Goal: Task Accomplishment & Management: Use online tool/utility

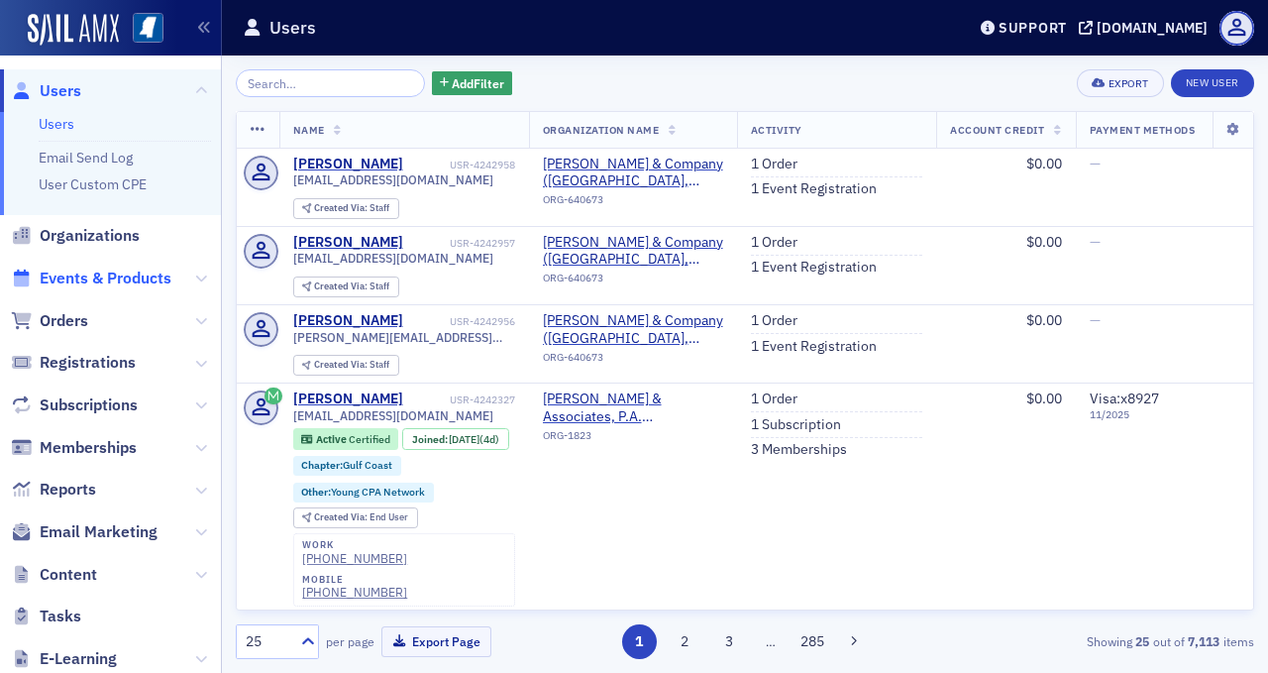
click at [143, 271] on span "Events & Products" at bounding box center [106, 278] width 132 height 22
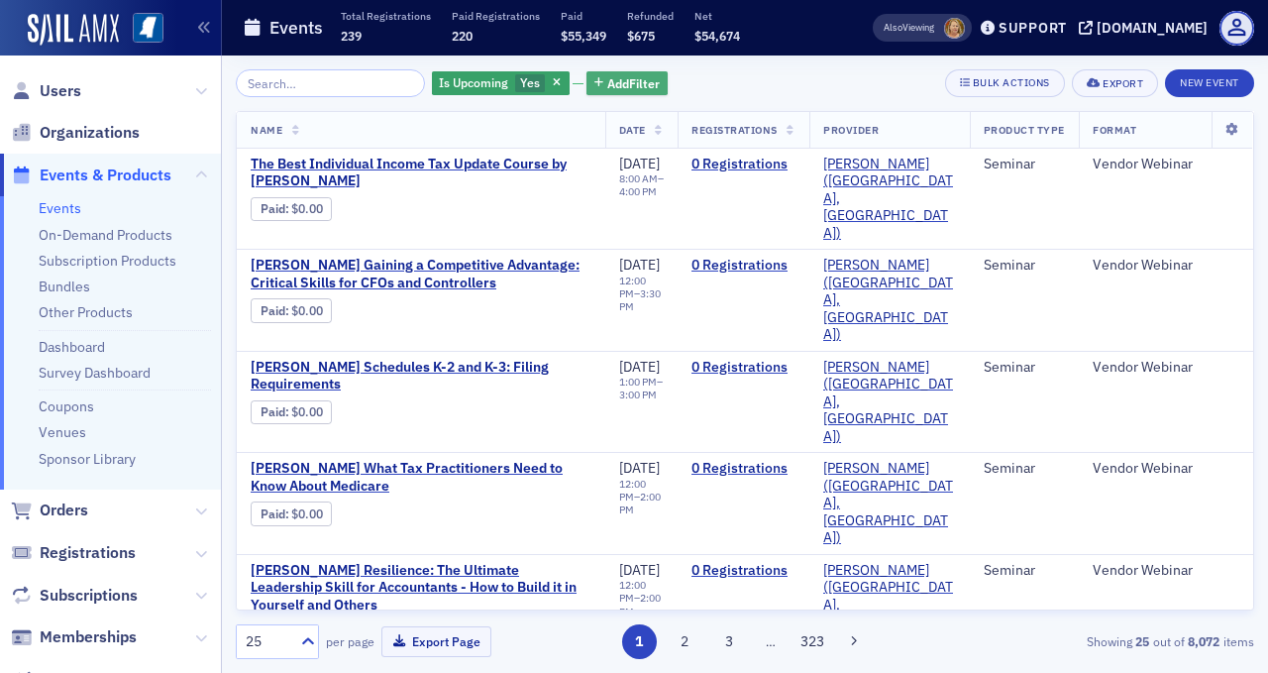
drag, startPoint x: 599, startPoint y: 81, endPoint x: 565, endPoint y: 88, distance: 35.4
click at [607, 81] on span "Add Filter" at bounding box center [633, 83] width 52 height 18
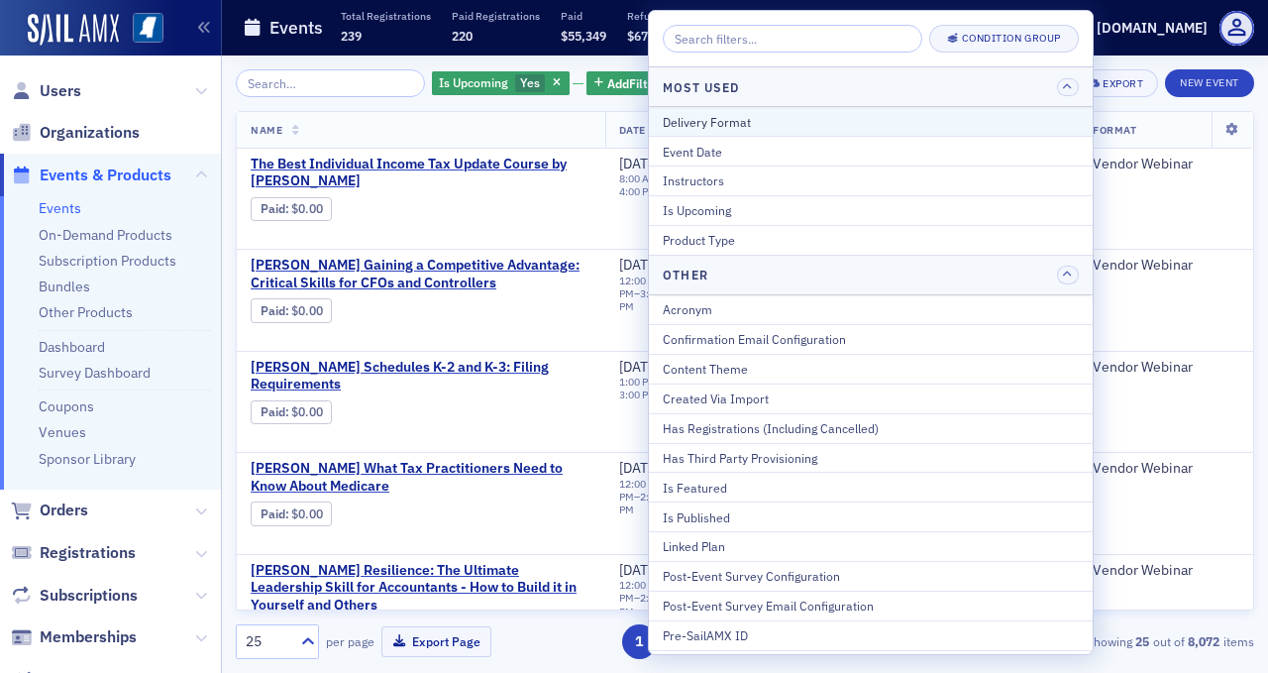
click at [684, 117] on div "Delivery Format" at bounding box center [871, 122] width 416 height 18
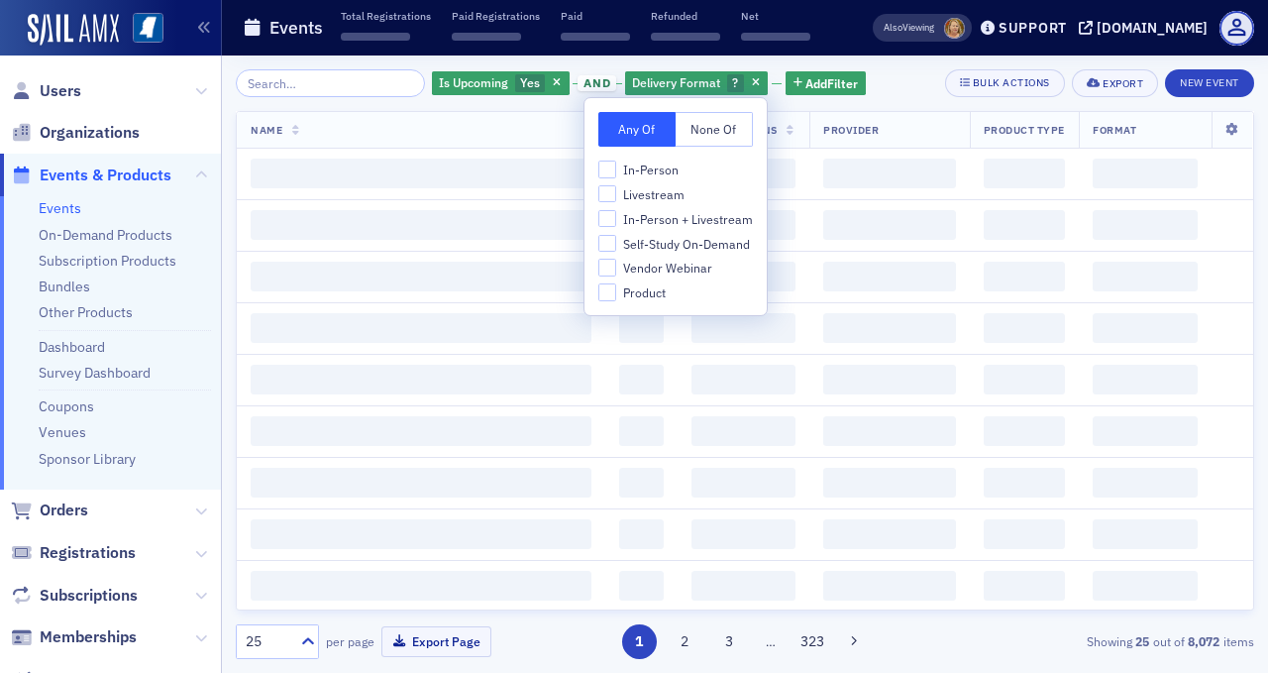
click at [652, 218] on span "In-Person + Livestream" at bounding box center [688, 219] width 130 height 17
click at [616, 218] on input "In-Person + Livestream" at bounding box center [607, 219] width 18 height 18
checkbox input "true"
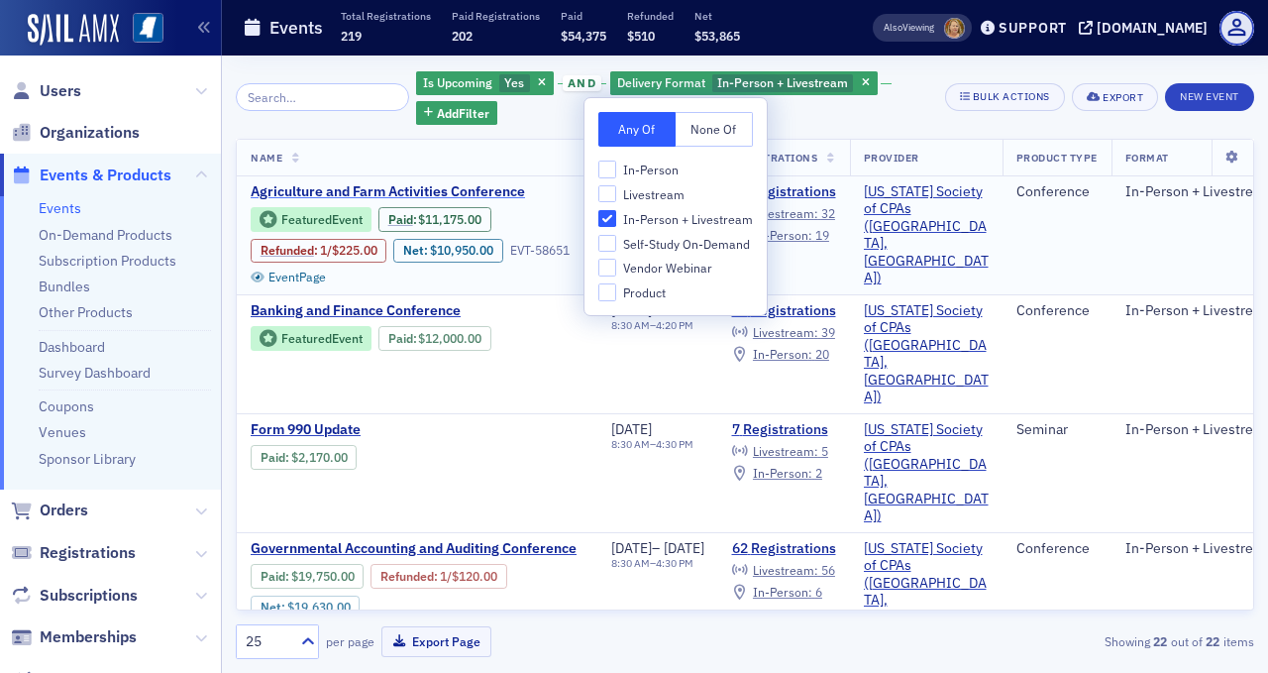
click at [422, 189] on span "Agriculture and Farm Activities Conference" at bounding box center [417, 192] width 333 height 18
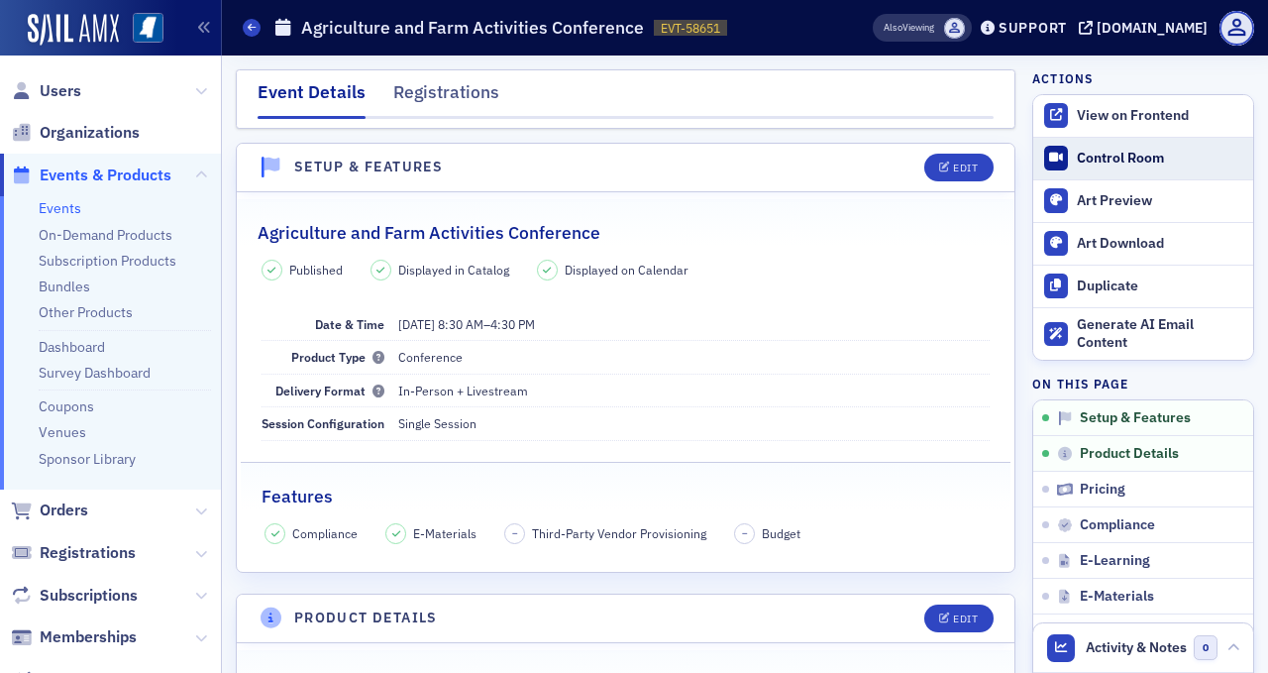
click at [1101, 152] on div "Control Room" at bounding box center [1160, 159] width 166 height 18
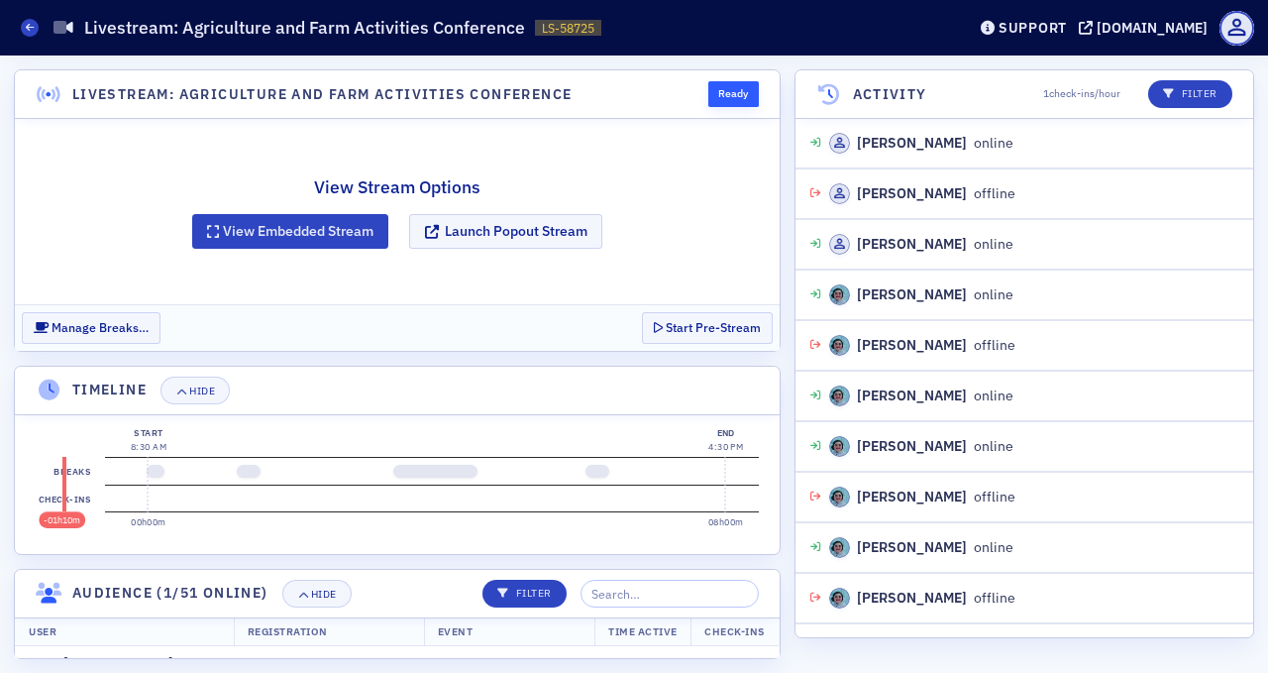
scroll to position [1604, 0]
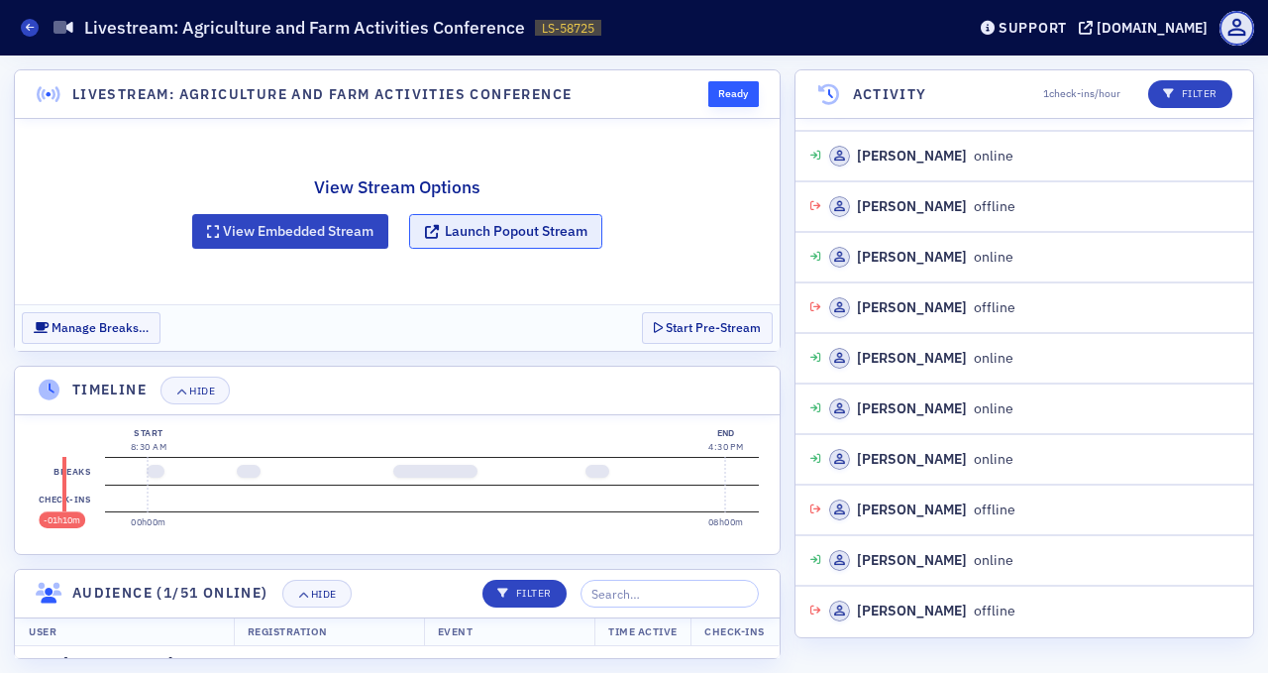
click at [526, 227] on button "Launch Popout Stream" at bounding box center [505, 231] width 193 height 35
